Goal: Use online tool/utility: Utilize a website feature to perform a specific function

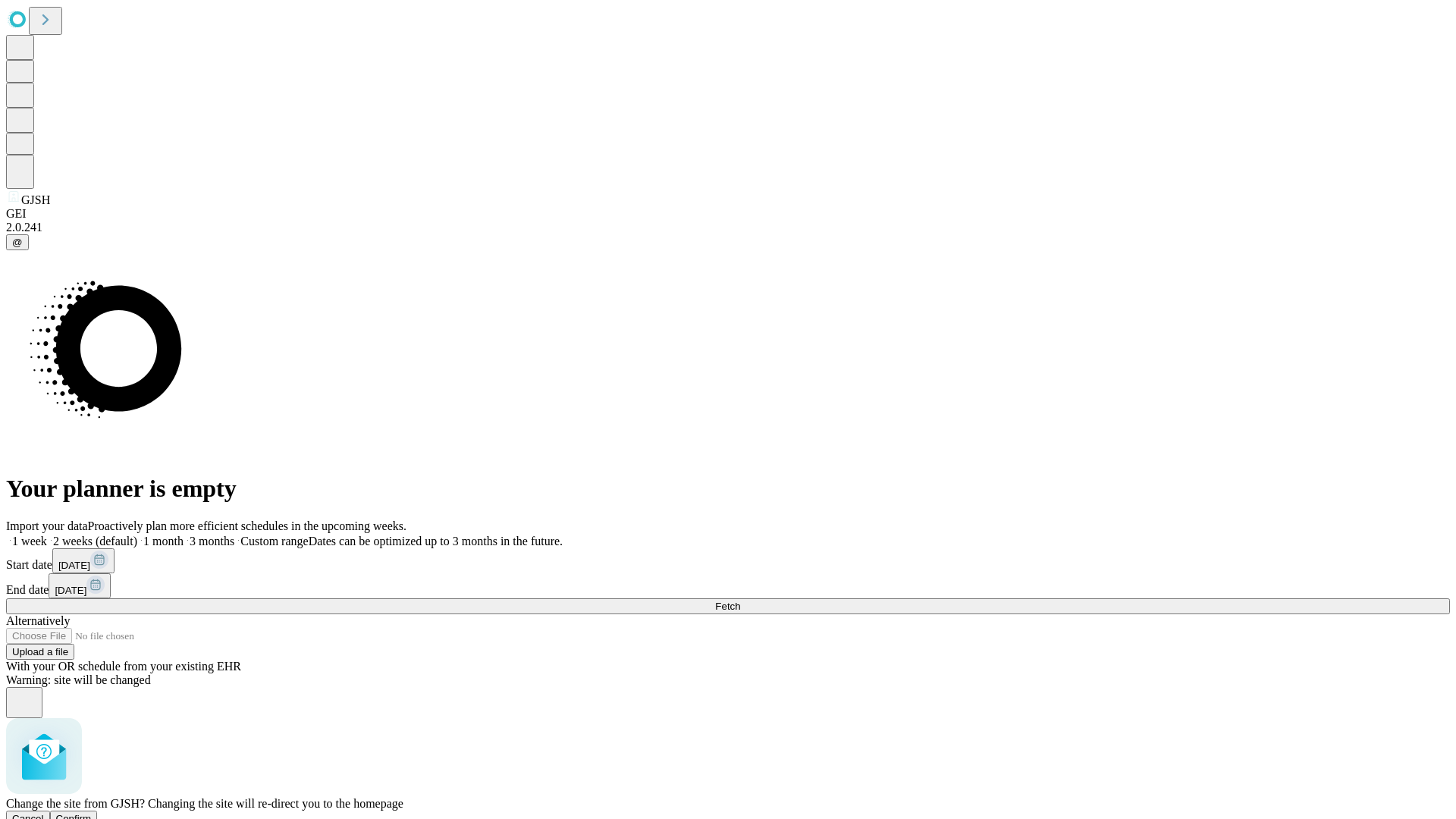
click at [92, 813] on span "Confirm" at bounding box center [74, 819] width 36 height 11
click at [47, 534] on label "1 week" at bounding box center [26, 541] width 41 height 13
click at [740, 601] on span "Fetch" at bounding box center [727, 607] width 25 height 11
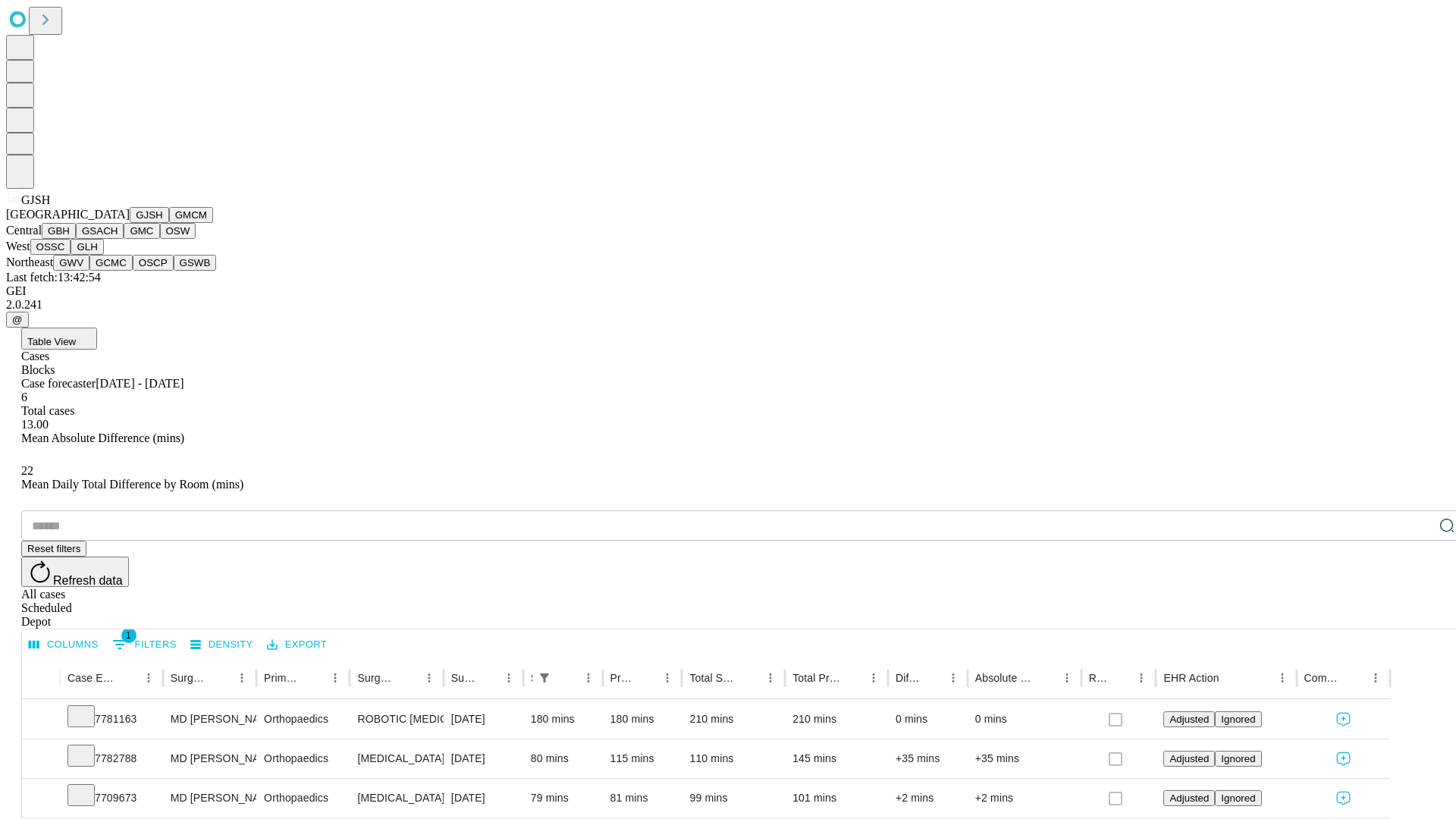
click at [169, 223] on button "GMCM" at bounding box center [191, 215] width 44 height 16
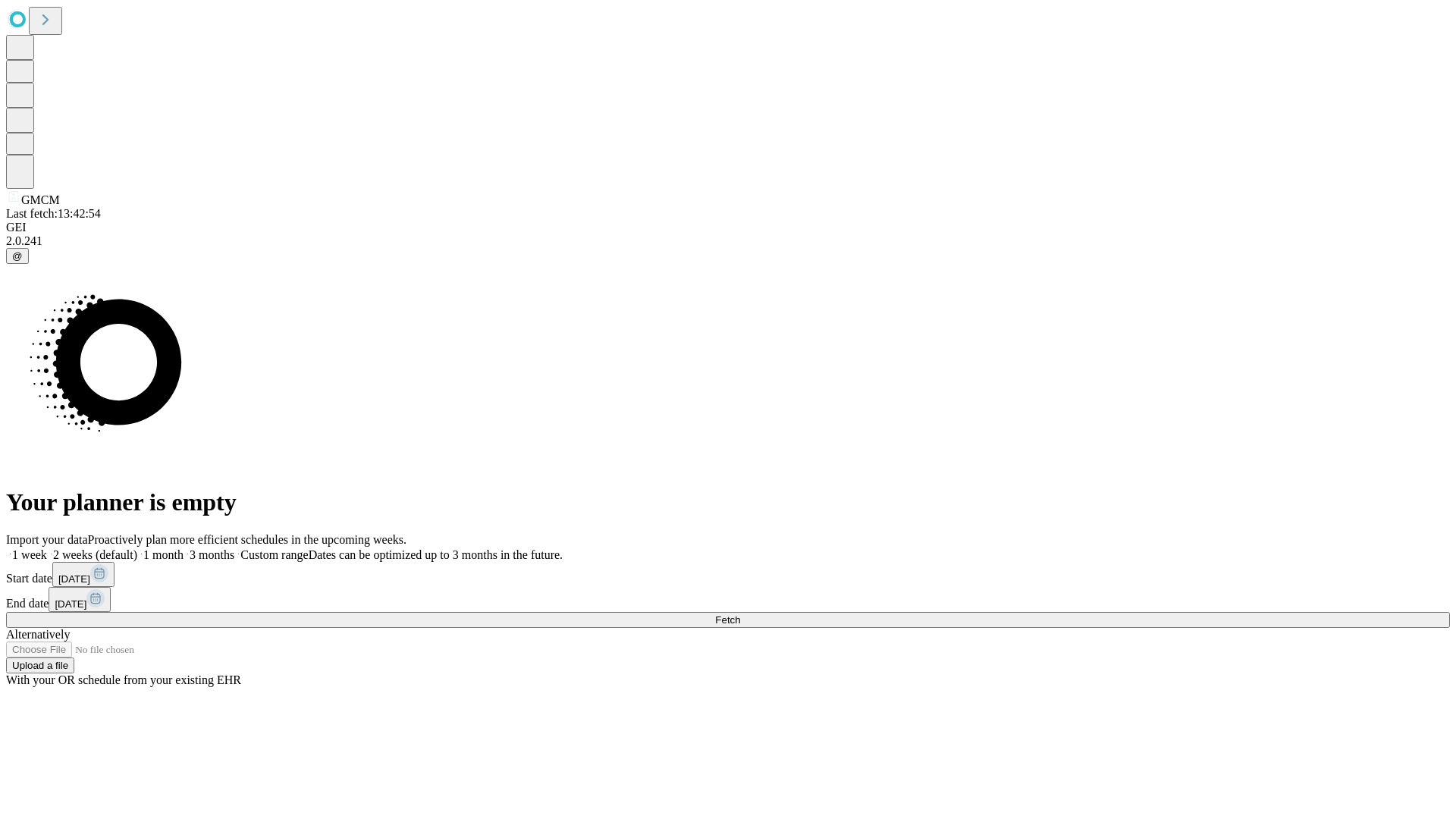
click at [47, 548] on label "1 week" at bounding box center [26, 555] width 41 height 13
click at [740, 615] on span "Fetch" at bounding box center [727, 620] width 25 height 11
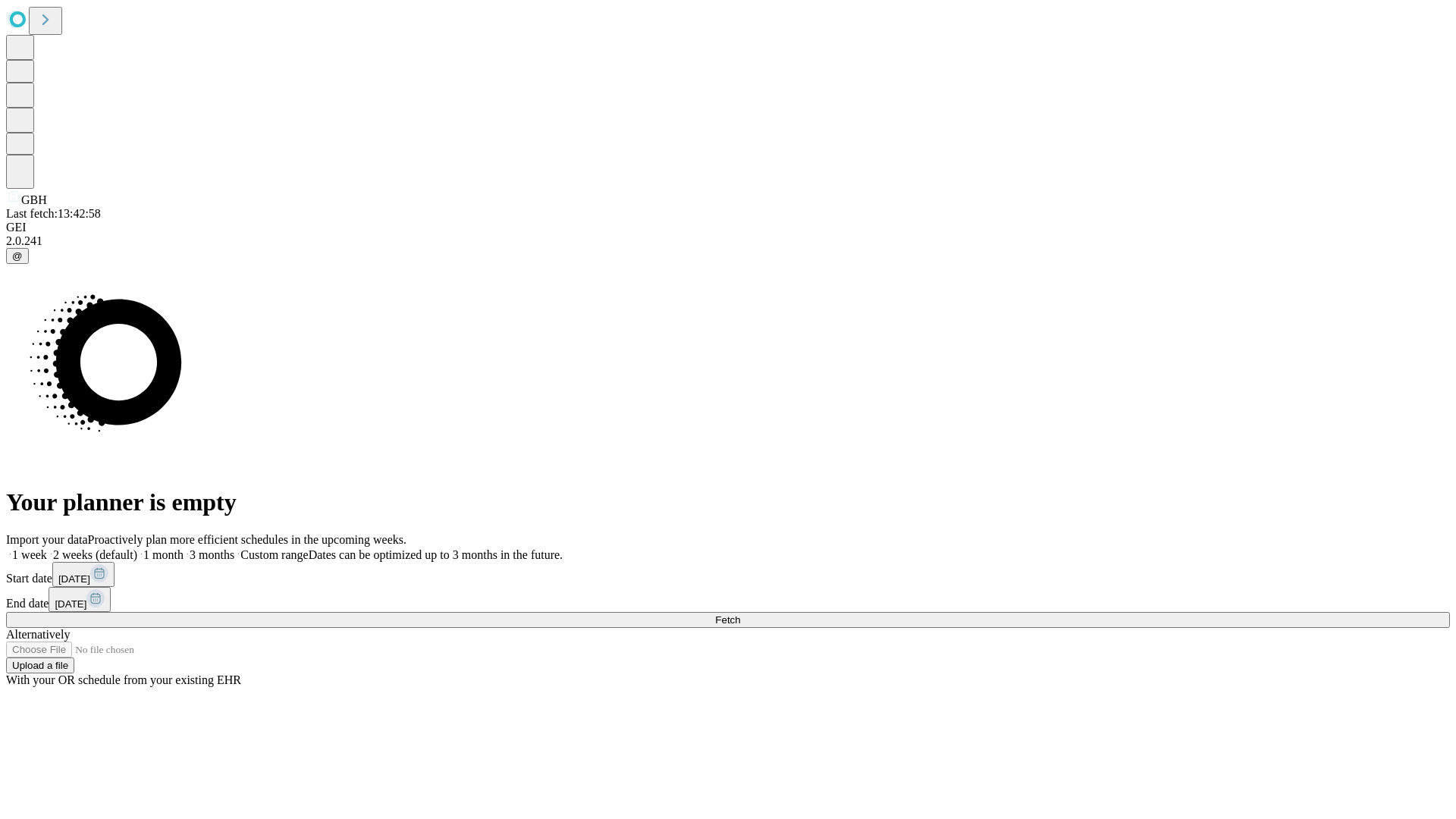
click at [47, 548] on label "1 week" at bounding box center [26, 555] width 41 height 13
click at [740, 615] on span "Fetch" at bounding box center [727, 620] width 25 height 11
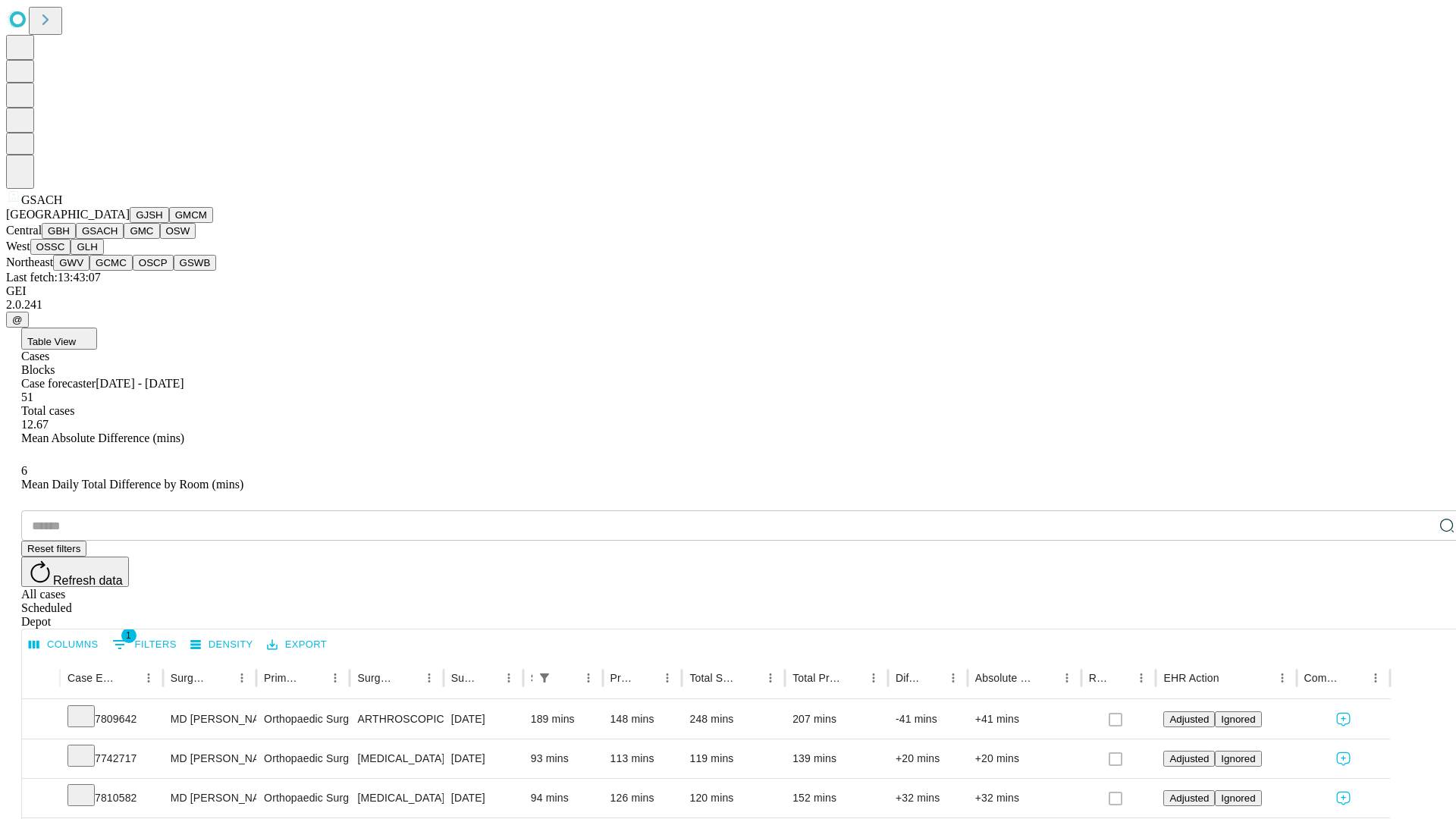
click at [123, 239] on button "GMC" at bounding box center [141, 231] width 36 height 16
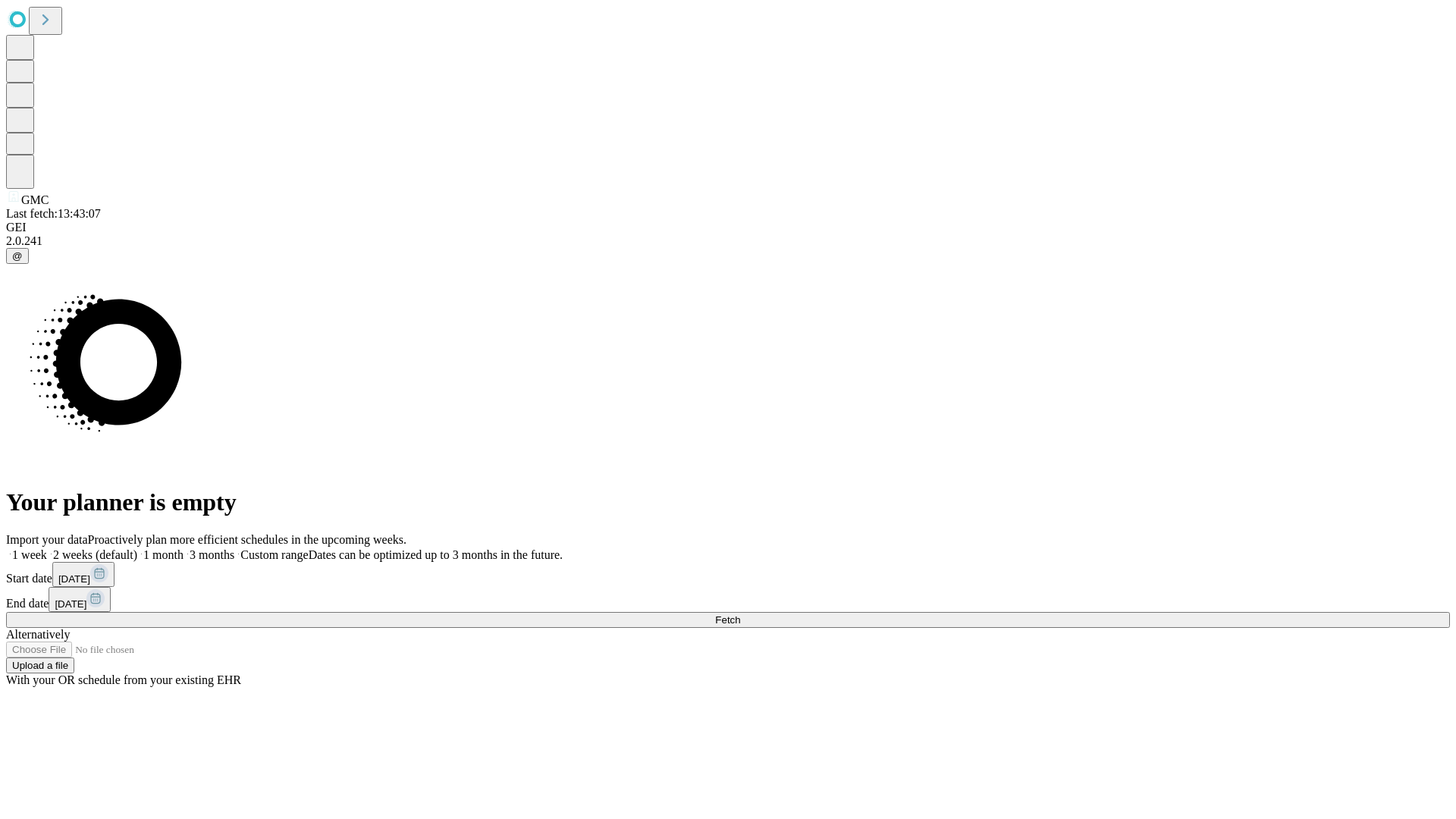
click at [740, 615] on span "Fetch" at bounding box center [727, 620] width 25 height 11
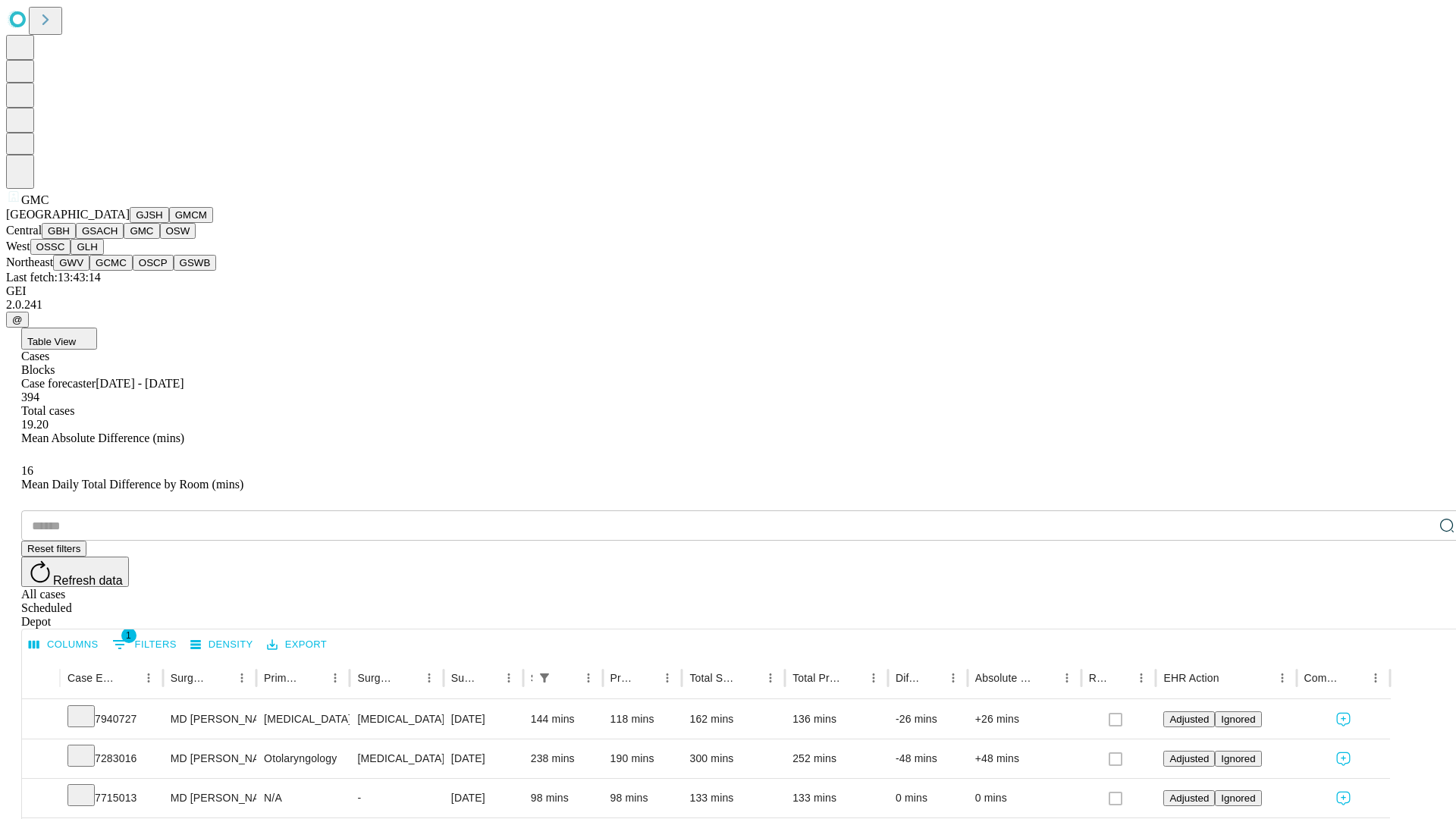
click at [160, 239] on button "OSW" at bounding box center [178, 231] width 36 height 16
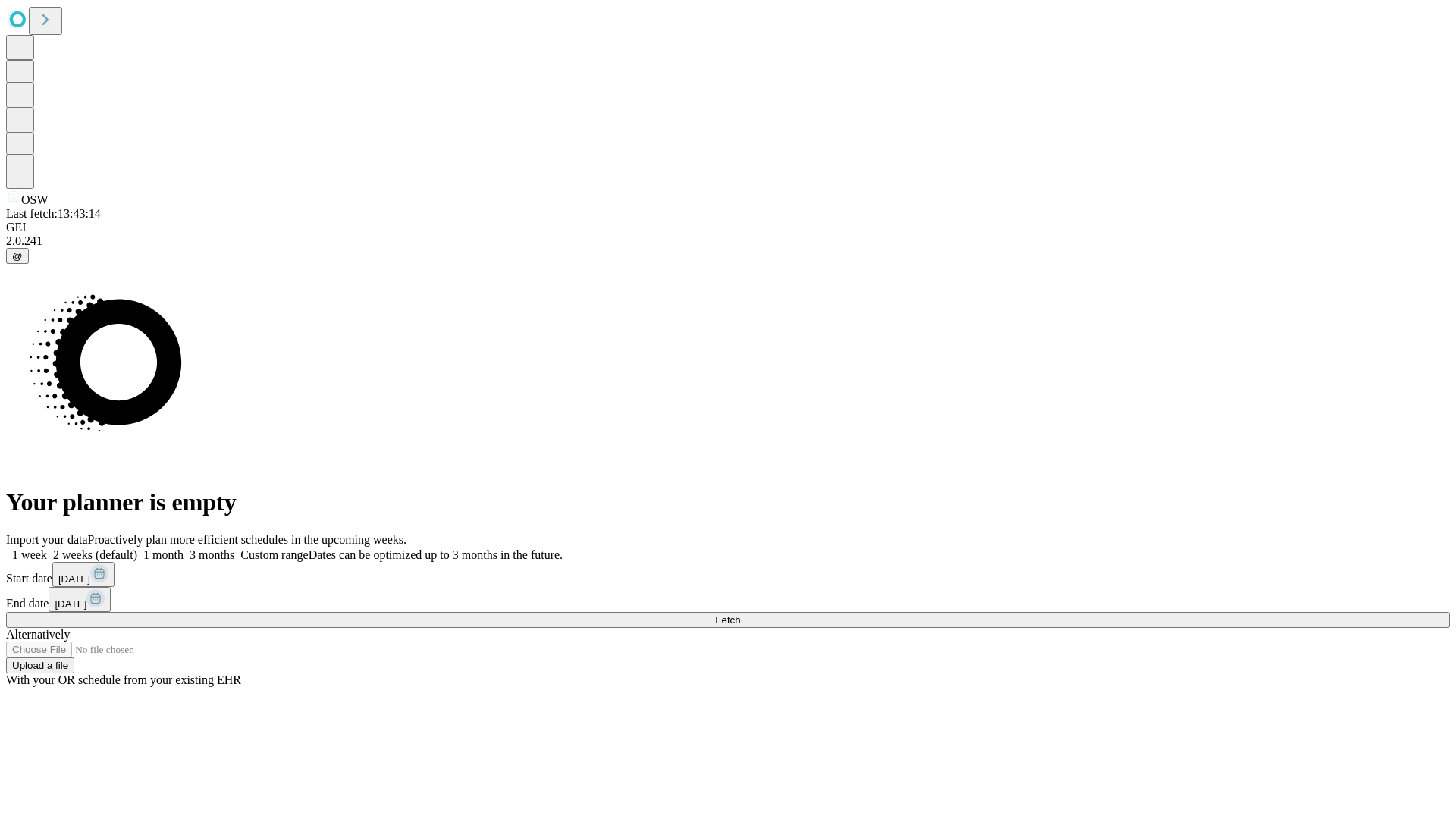
click at [47, 548] on label "1 week" at bounding box center [26, 555] width 41 height 13
click at [740, 615] on span "Fetch" at bounding box center [727, 620] width 25 height 11
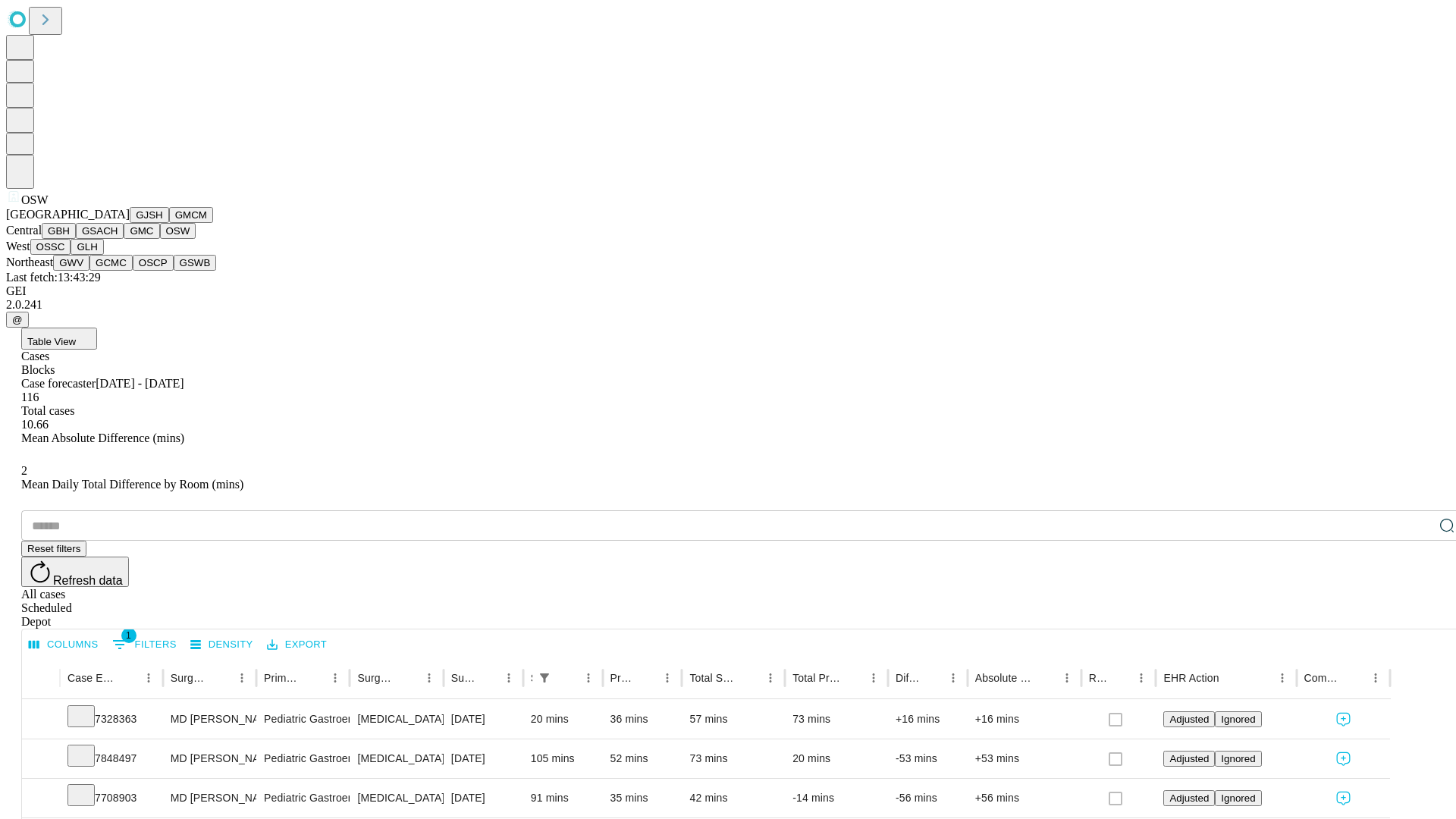
click at [71, 255] on button "OSSC" at bounding box center [50, 247] width 41 height 16
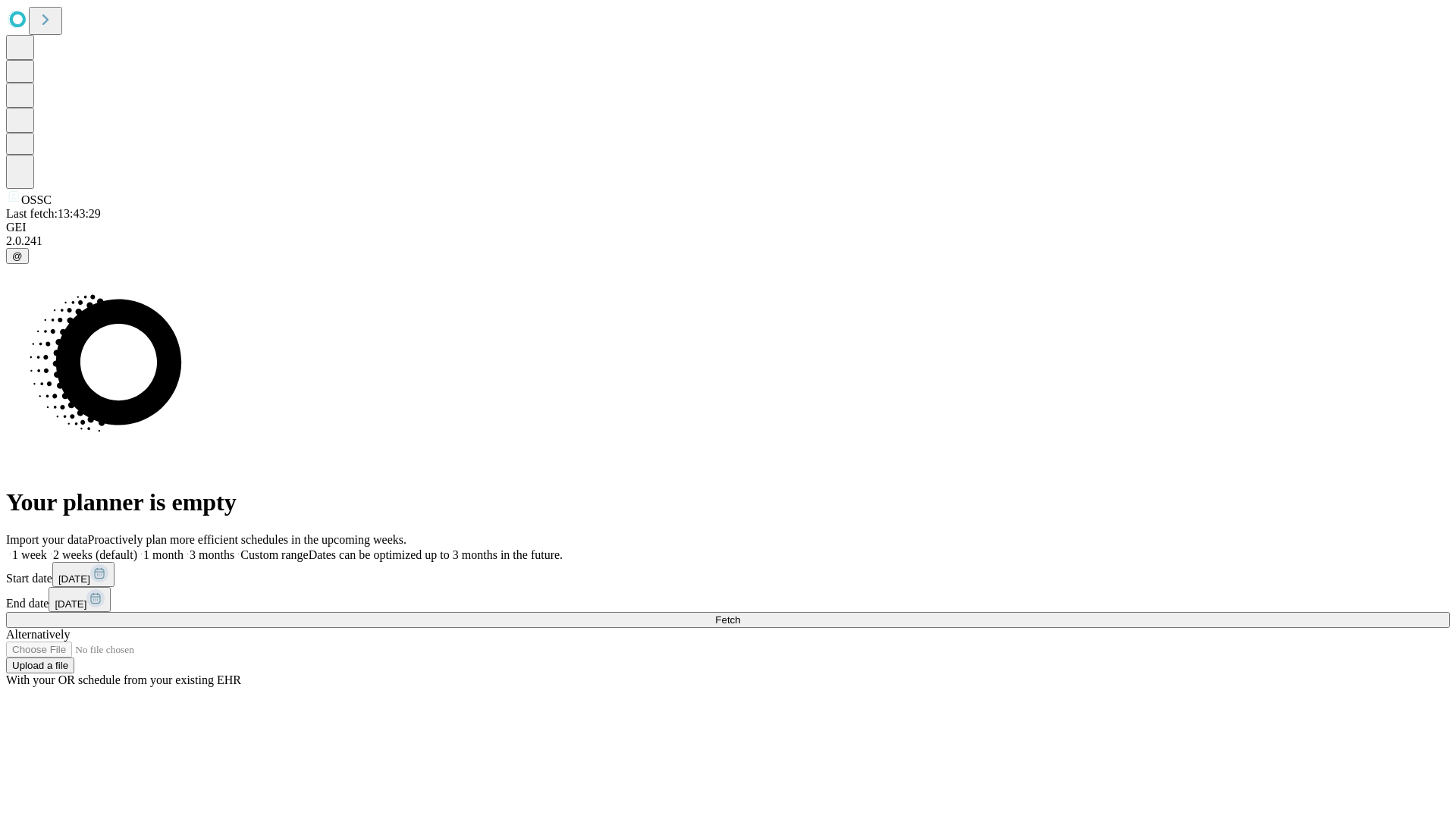
click at [47, 548] on label "1 week" at bounding box center [26, 555] width 41 height 13
click at [740, 615] on span "Fetch" at bounding box center [727, 620] width 25 height 11
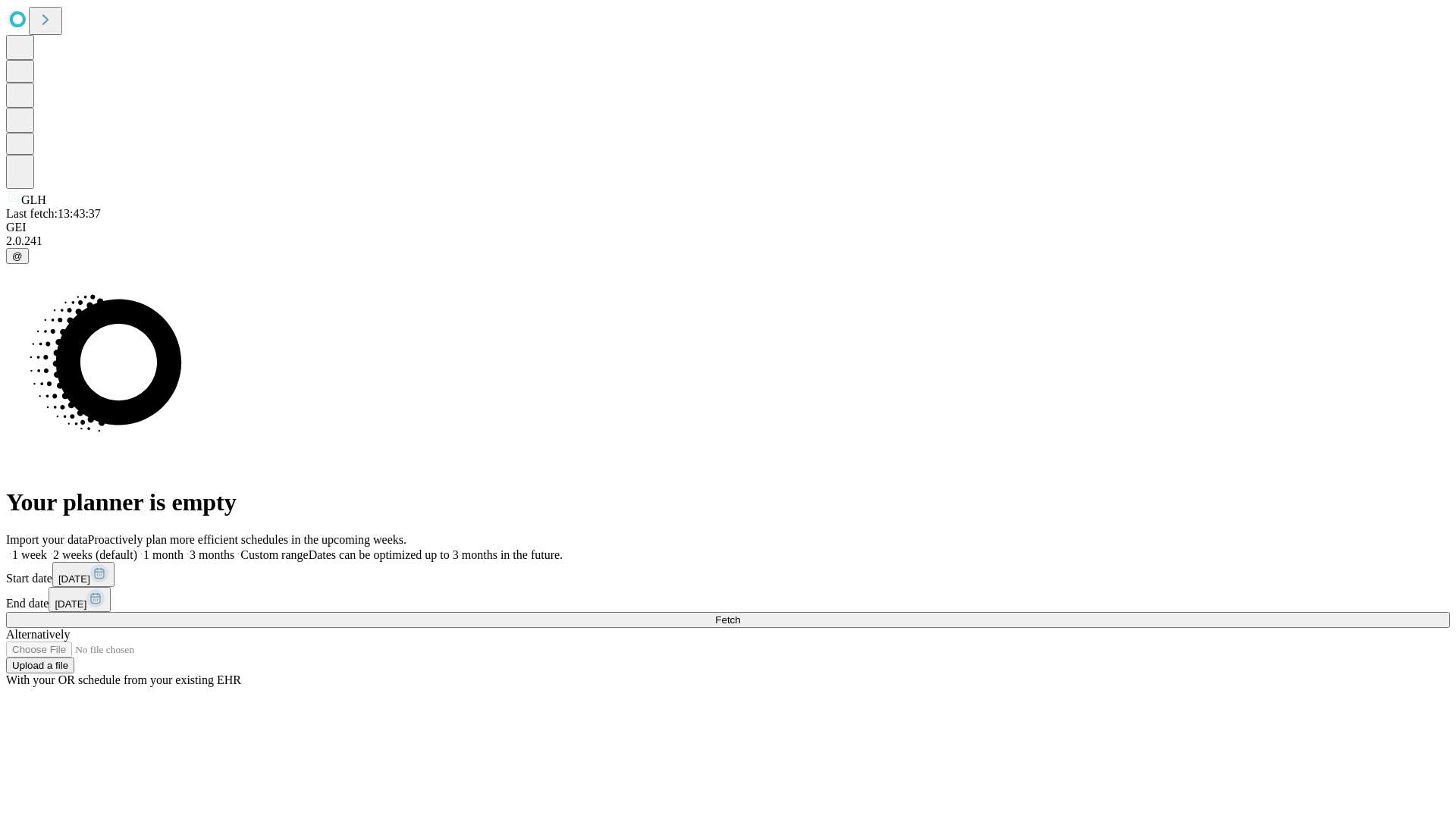
click at [47, 548] on label "1 week" at bounding box center [26, 555] width 41 height 13
click at [740, 615] on span "Fetch" at bounding box center [727, 620] width 25 height 11
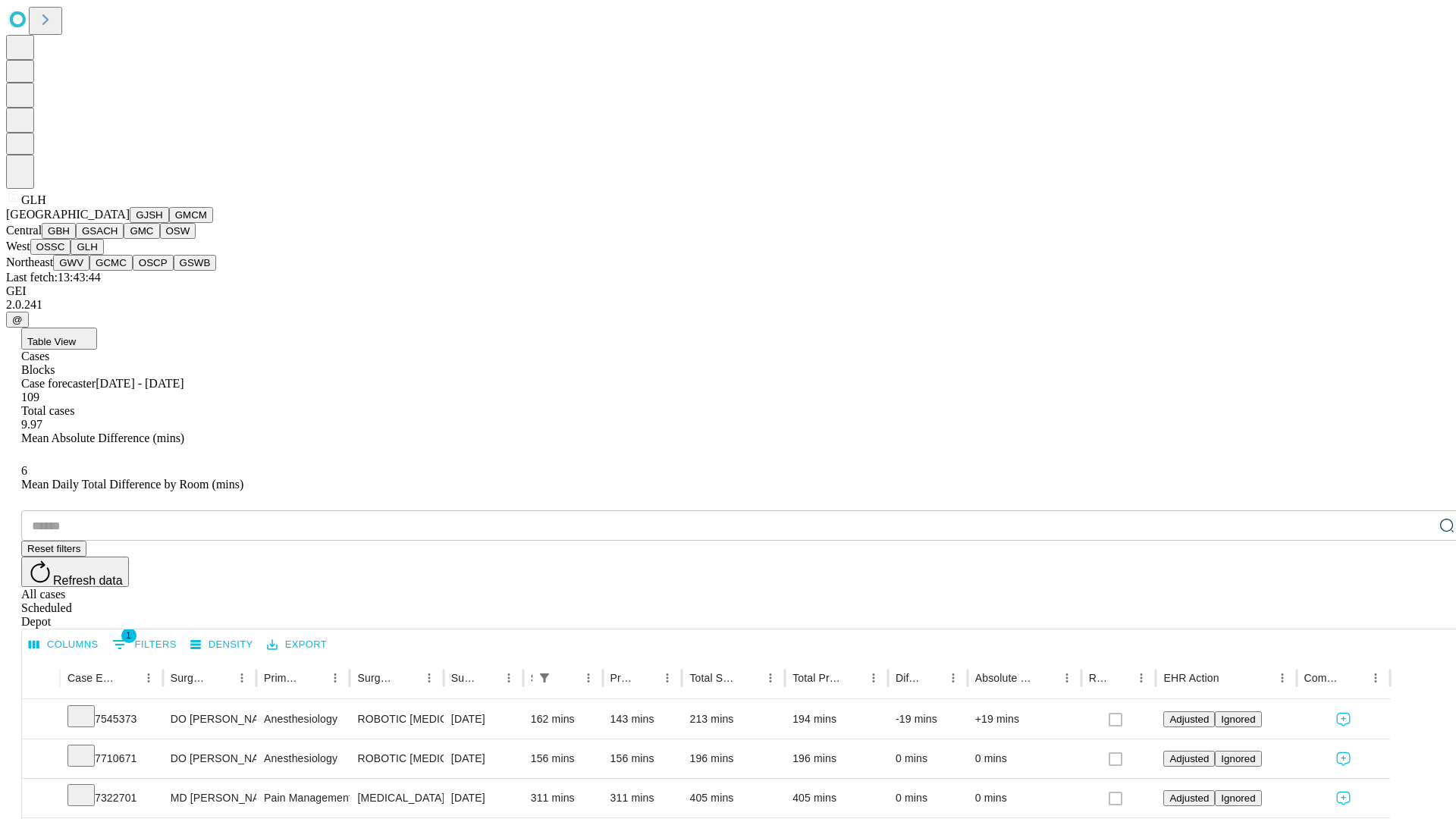
click at [89, 271] on button "GWV" at bounding box center [71, 263] width 36 height 16
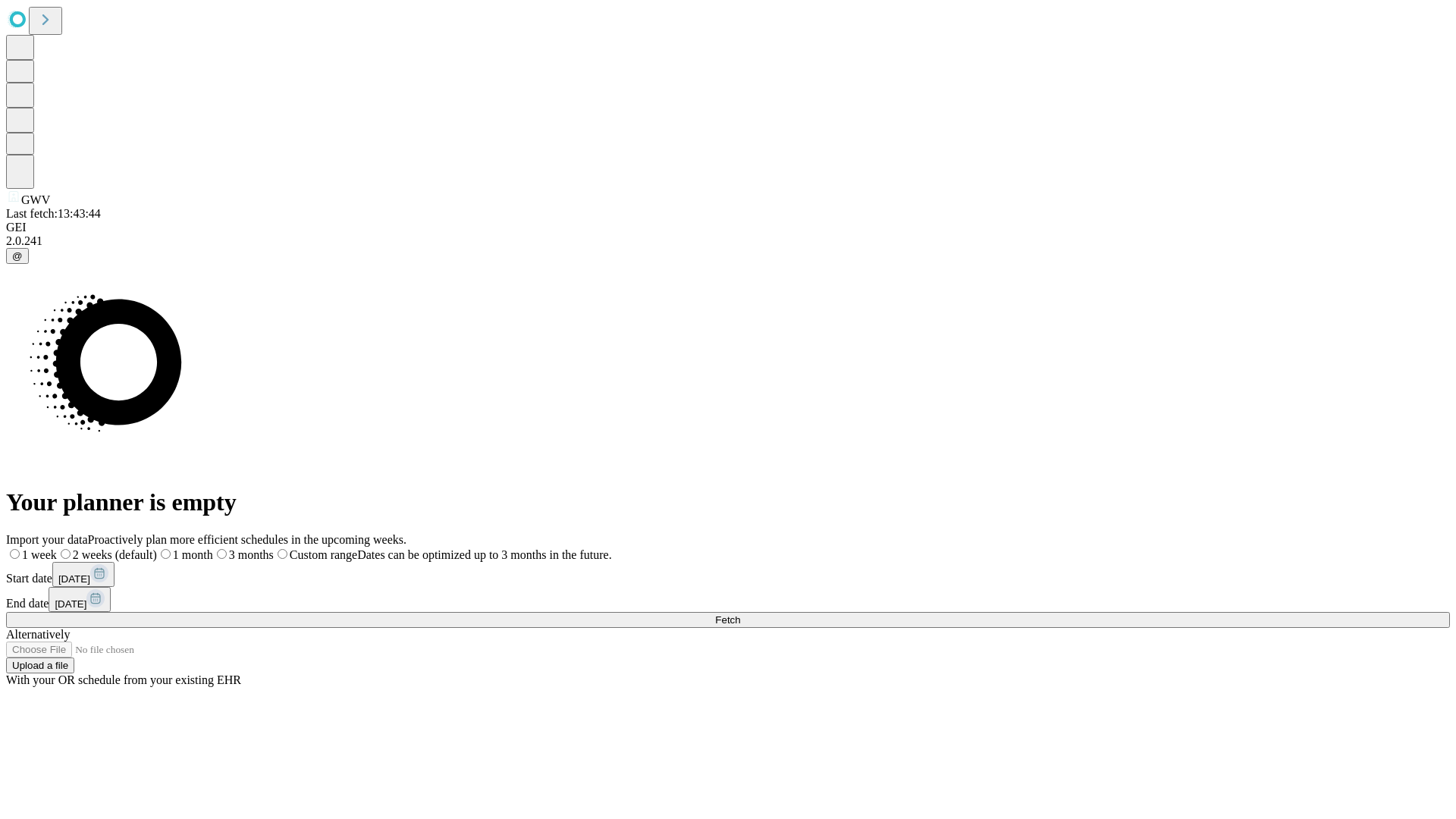
click at [57, 548] on label "1 week" at bounding box center [31, 555] width 51 height 13
click at [740, 615] on span "Fetch" at bounding box center [727, 620] width 25 height 11
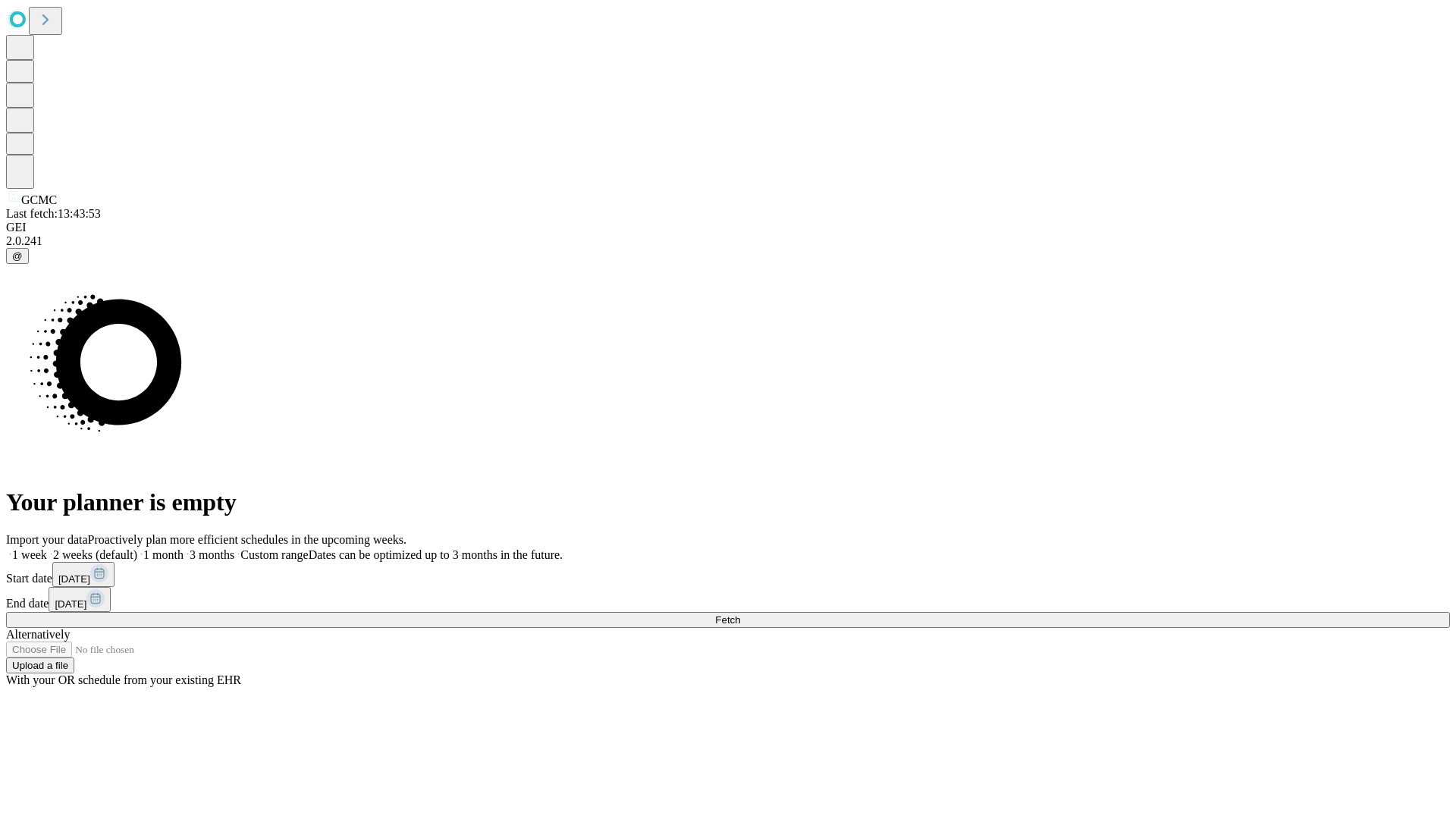
click at [47, 548] on label "1 week" at bounding box center [26, 555] width 41 height 13
click at [740, 615] on span "Fetch" at bounding box center [727, 620] width 25 height 11
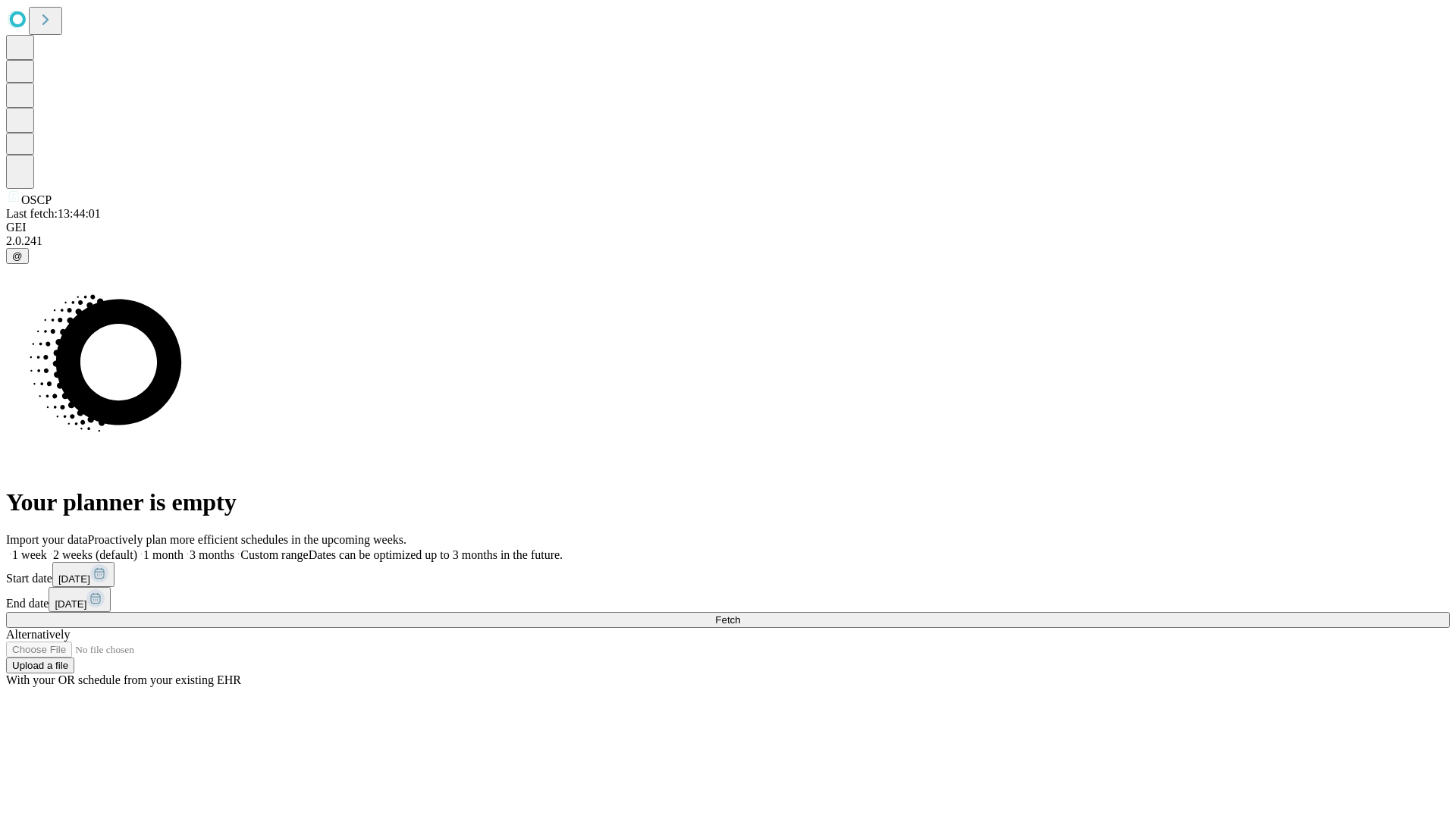
click at [47, 548] on label "1 week" at bounding box center [26, 555] width 41 height 13
click at [740, 615] on span "Fetch" at bounding box center [727, 620] width 25 height 11
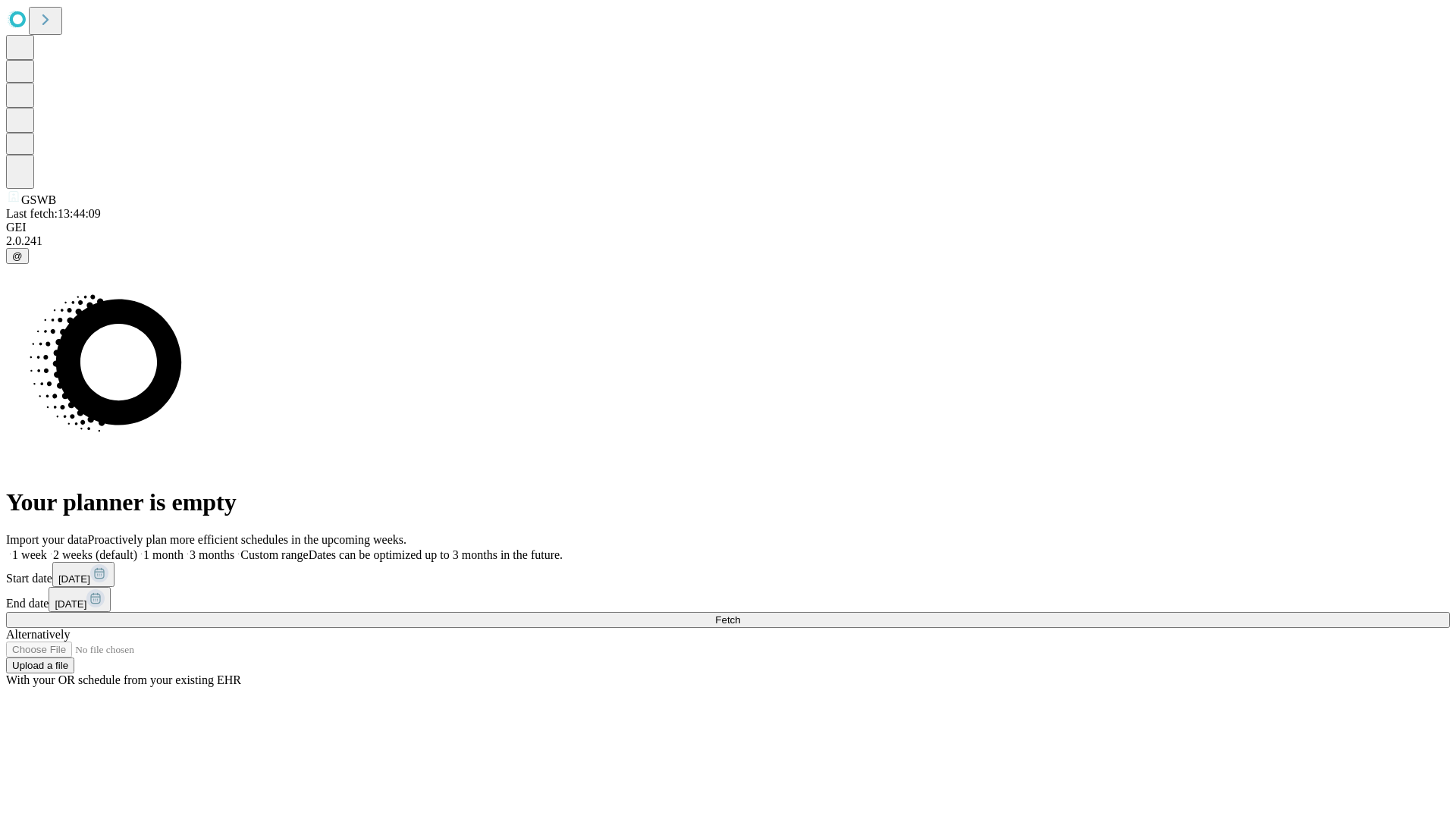
click at [47, 548] on label "1 week" at bounding box center [26, 555] width 41 height 13
click at [740, 615] on span "Fetch" at bounding box center [727, 620] width 25 height 11
